Goal: Entertainment & Leisure: Consume media (video, audio)

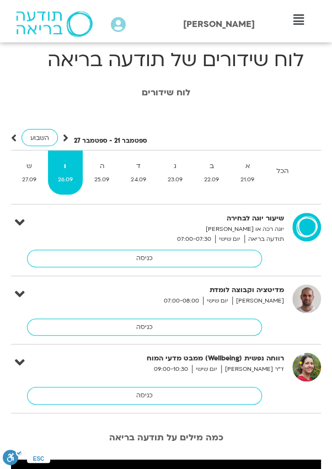
click at [295, 19] on icon at bounding box center [298, 20] width 10 height 12
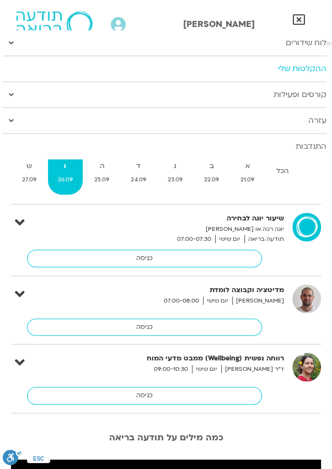
click at [311, 71] on link "ההקלטות שלי" at bounding box center [164, 68] width 323 height 25
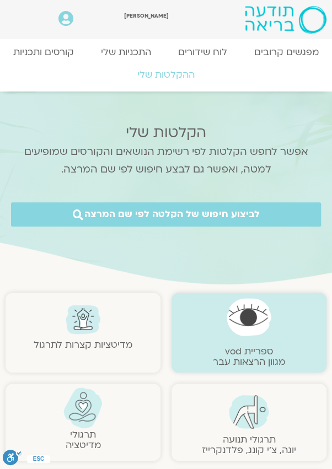
click at [254, 434] on link "תרגולי תנועה יוגה, צ׳י קונג, פלדנקרייז" at bounding box center [249, 444] width 94 height 23
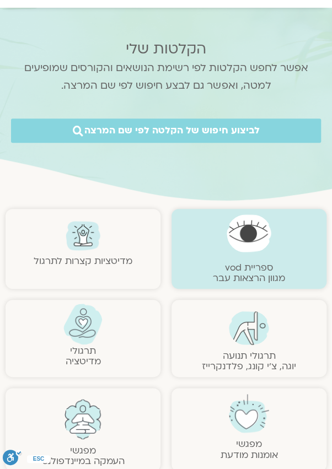
click at [253, 337] on img at bounding box center [249, 328] width 40 height 34
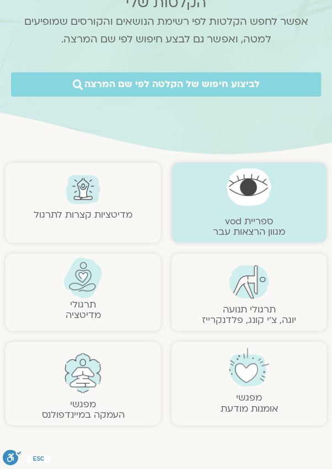
click at [296, 291] on figure at bounding box center [249, 281] width 144 height 34
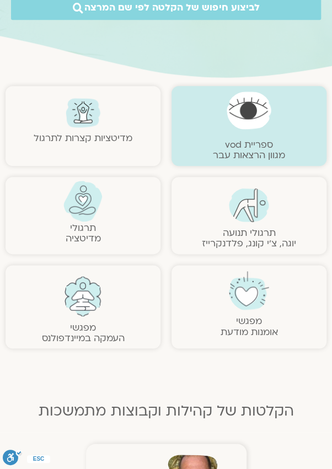
scroll to position [199, 0]
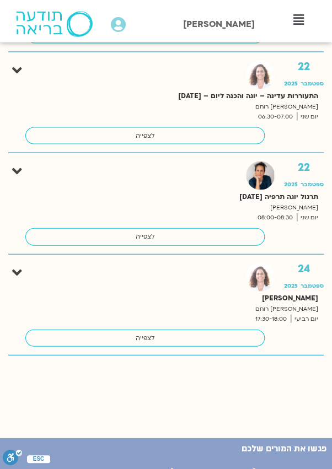
scroll to position [2633, 0]
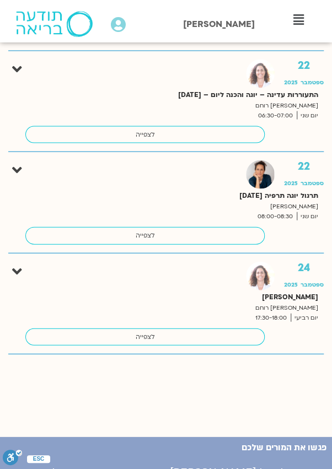
click at [182, 328] on link "לצפייה" at bounding box center [144, 337] width 239 height 18
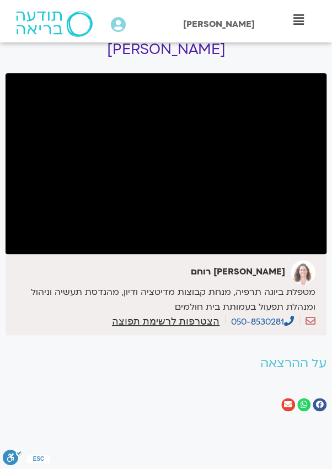
scroll to position [45, 0]
